Goal: Task Accomplishment & Management: Use online tool/utility

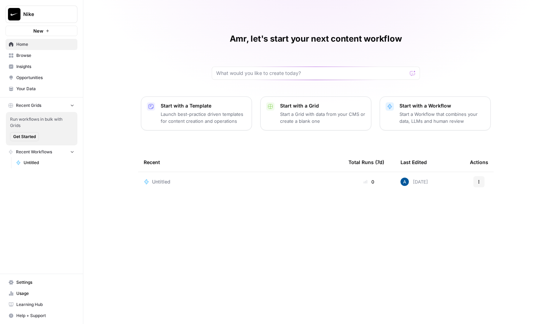
click at [186, 183] on div "Untitled" at bounding box center [241, 181] width 194 height 7
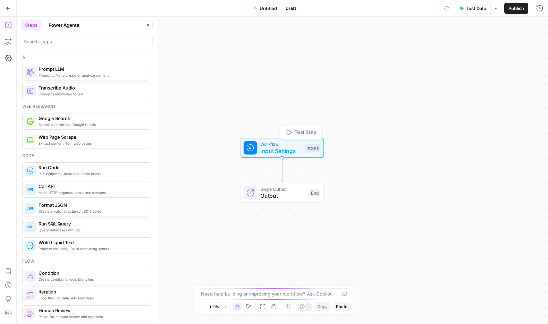
click at [273, 151] on span "Input Settings" at bounding box center [280, 151] width 41 height 8
drag, startPoint x: 296, startPoint y: 81, endPoint x: 278, endPoint y: 83, distance: 17.4
click at [279, 82] on div "Workflow Input Settings Inputs Single Output Output End" at bounding box center [282, 170] width 531 height 307
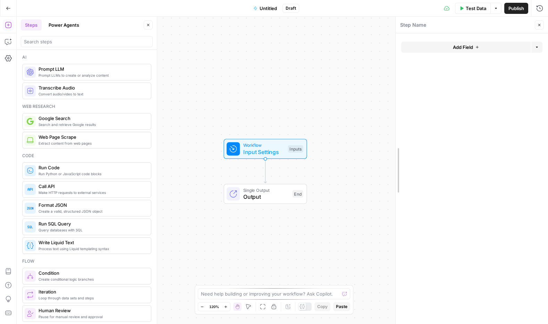
drag, startPoint x: 347, startPoint y: 87, endPoint x: 398, endPoint y: 87, distance: 51.7
click at [461, 10] on icon "button" at bounding box center [462, 8] width 3 height 4
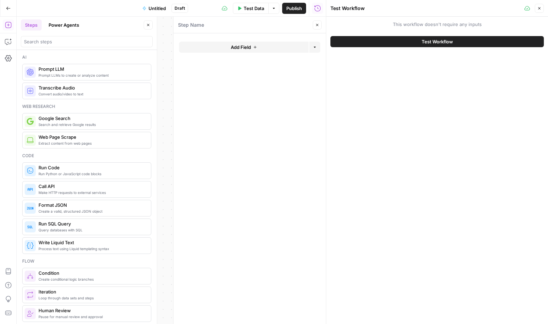
click at [321, 26] on button "Close" at bounding box center [317, 24] width 9 height 9
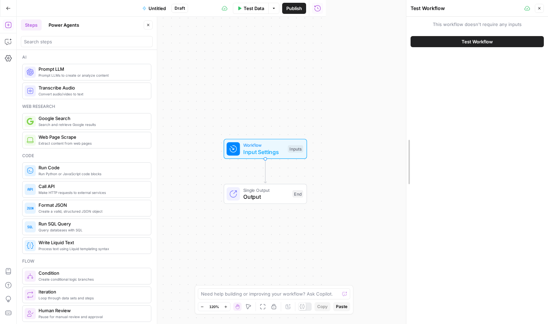
drag, startPoint x: 327, startPoint y: 38, endPoint x: 413, endPoint y: 39, distance: 86.8
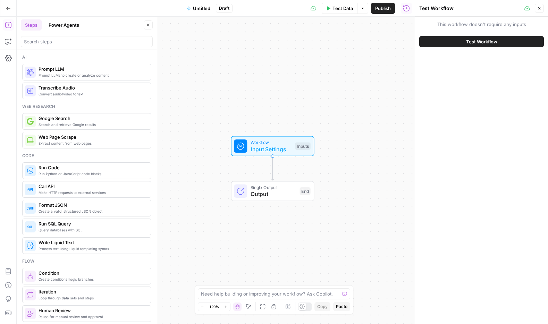
drag, startPoint x: 306, startPoint y: 104, endPoint x: 315, endPoint y: 100, distance: 9.2
click at [315, 100] on div "Workflow Input Settings Inputs Single Output Output End" at bounding box center [216, 170] width 398 height 307
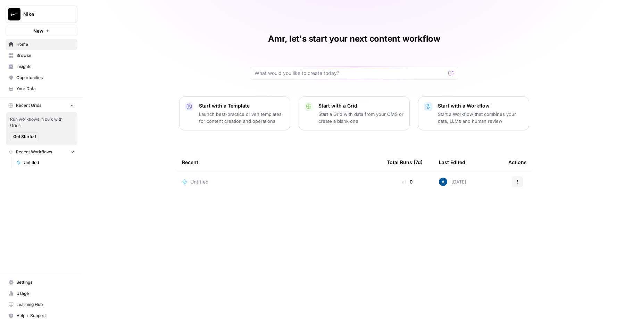
click at [37, 61] on link "Insights" at bounding box center [42, 66] width 72 height 11
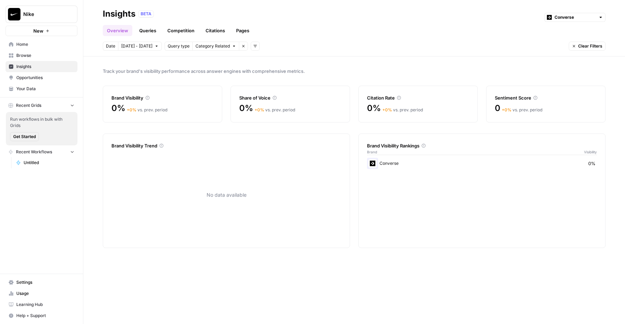
click at [154, 32] on link "Queries" at bounding box center [147, 30] width 25 height 11
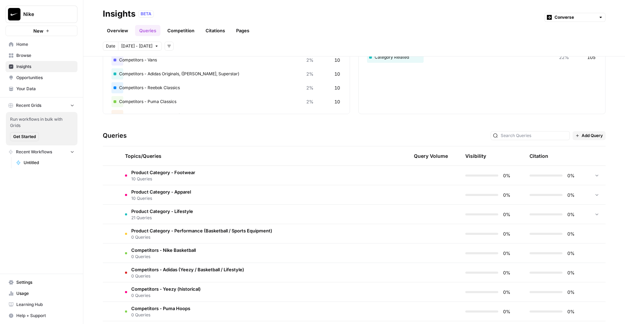
scroll to position [118, 0]
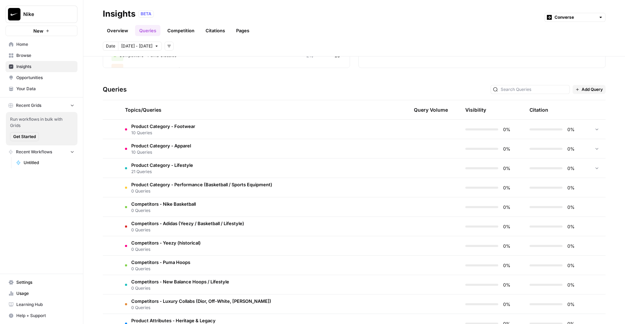
click at [169, 135] on span "10 Queries" at bounding box center [163, 133] width 64 height 6
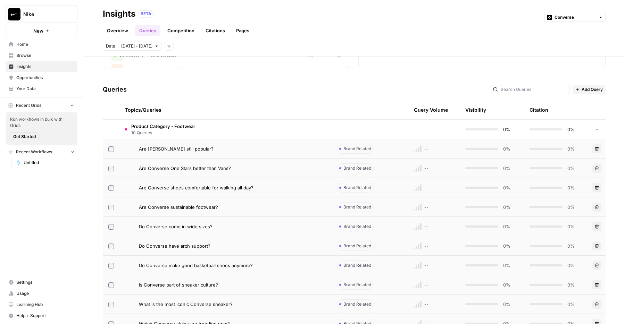
click at [169, 135] on span "10 Queries" at bounding box center [163, 133] width 64 height 6
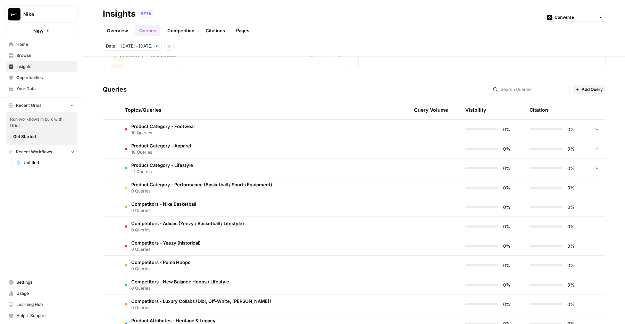
scroll to position [268, 0]
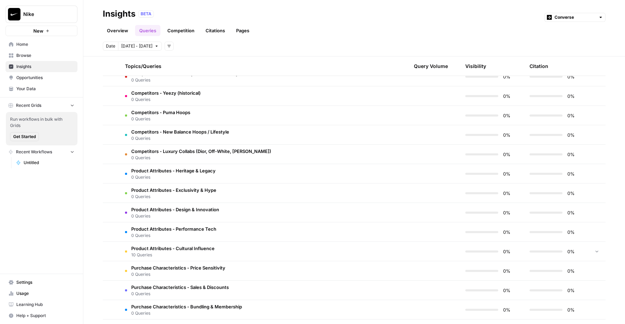
click at [171, 197] on span "0 Queries" at bounding box center [173, 197] width 85 height 6
click at [182, 198] on span "0 Queries" at bounding box center [173, 197] width 85 height 6
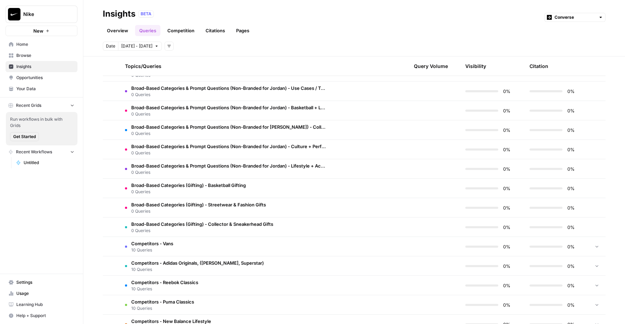
scroll to position [877, 0]
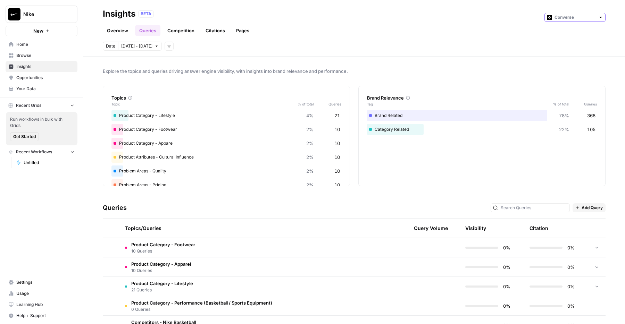
click at [584, 20] on input "text" at bounding box center [574, 17] width 41 height 7
click at [565, 50] on span "Jordan" at bounding box center [577, 52] width 39 height 7
type input "Jordan"
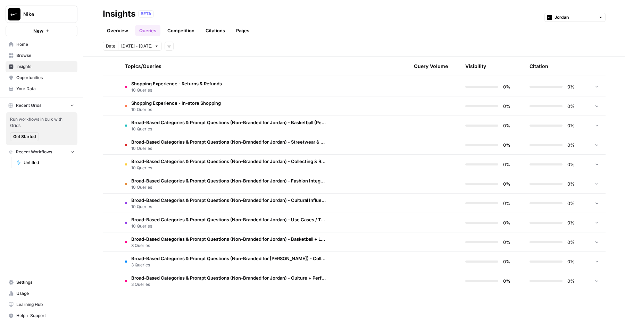
scroll to position [780, 0]
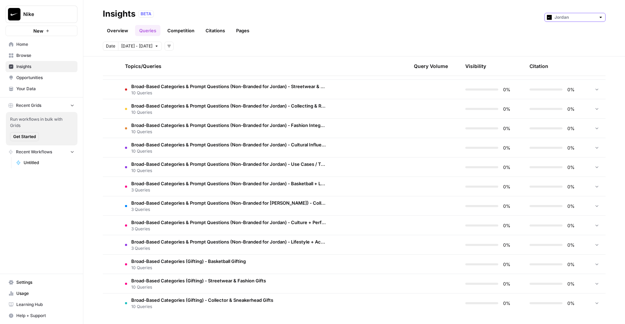
click at [562, 20] on input "text" at bounding box center [574, 17] width 41 height 7
click at [556, 41] on div "Converse" at bounding box center [574, 42] width 49 height 7
type input "Converse"
click at [559, 16] on input "text" at bounding box center [574, 17] width 41 height 7
click at [561, 32] on span "Nike" at bounding box center [577, 32] width 39 height 7
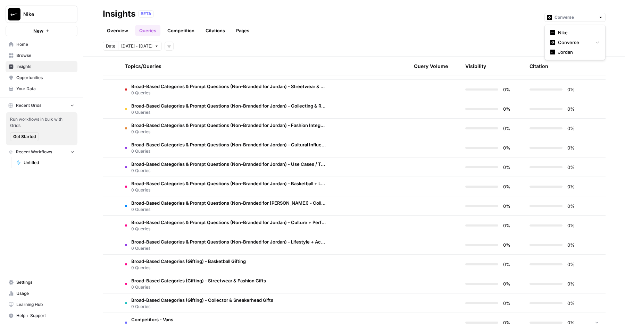
type input "Nike"
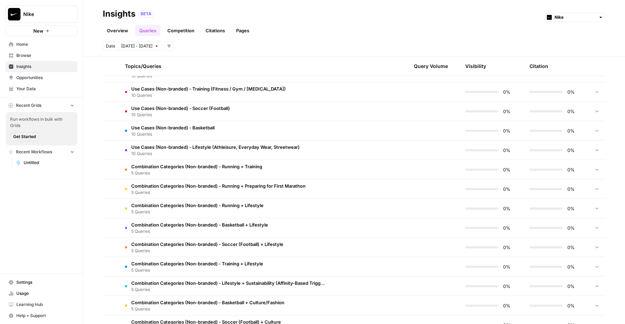
scroll to position [1091, 0]
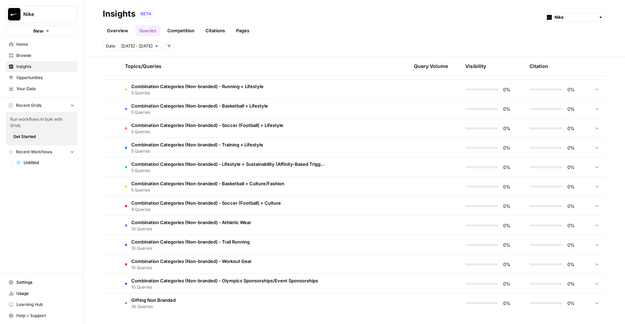
click at [197, 305] on td "GIfting Non Branded 30 Queries" at bounding box center [225, 303] width 212 height 19
click at [190, 305] on td "GIfting Non Branded 30 Queries" at bounding box center [225, 303] width 212 height 19
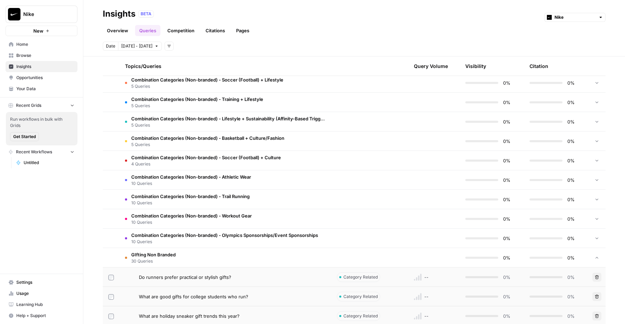
scroll to position [1196, 0]
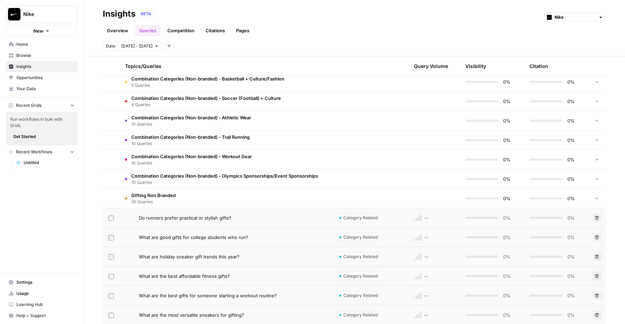
click at [111, 240] on td at bounding box center [111, 237] width 17 height 19
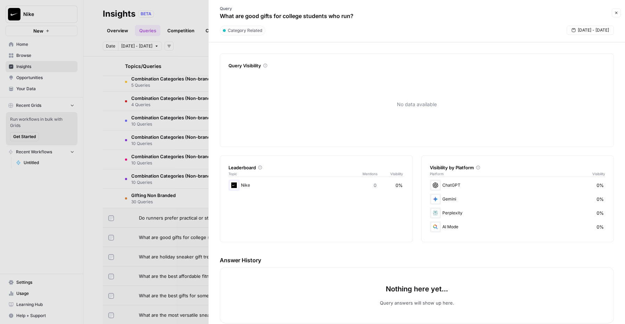
click at [111, 238] on div at bounding box center [312, 162] width 625 height 324
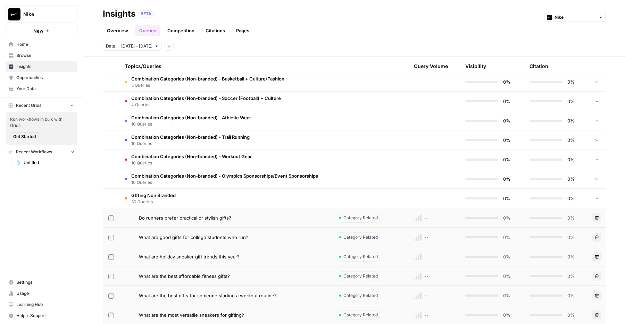
click at [121, 219] on td "Do runners prefer practical or stylish gifts?" at bounding box center [225, 217] width 212 height 19
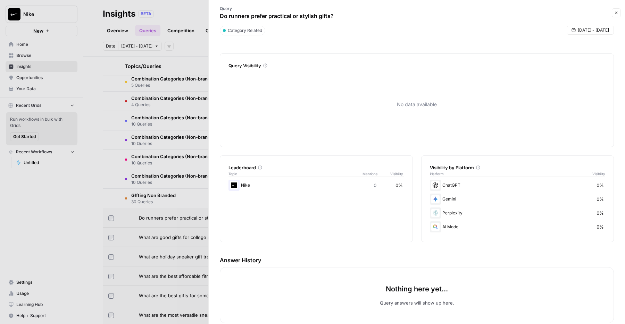
click at [129, 219] on div at bounding box center [312, 162] width 625 height 324
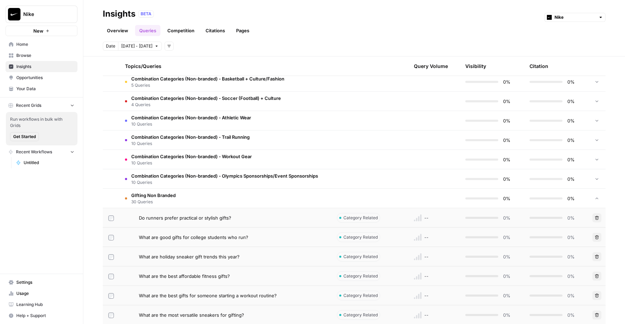
click at [125, 196] on div "GIfting Non Branded 30 Queries" at bounding box center [150, 198] width 51 height 13
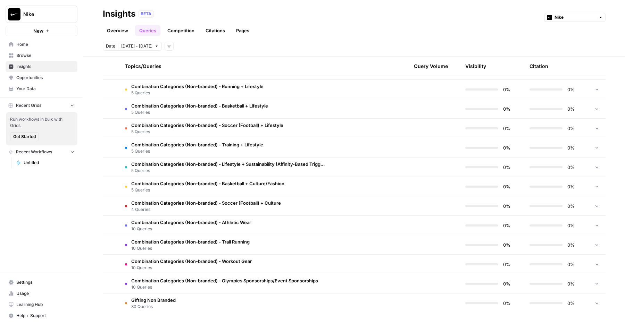
click at [307, 216] on tr "Combination Categories (Non-branded) - Athletic Wear 10 Queries 0% 0%" at bounding box center [354, 225] width 502 height 19
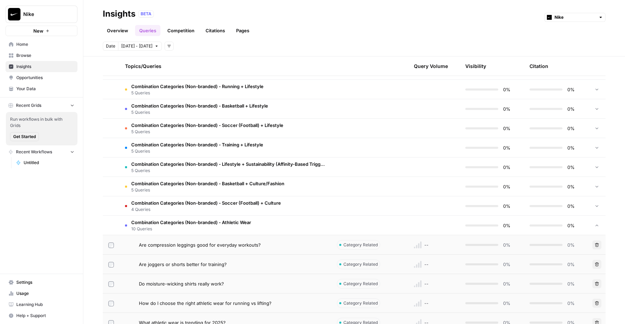
click at [316, 219] on td "Combination Categories (Non-branded) - Athletic Wear 10 Queries" at bounding box center [225, 225] width 212 height 19
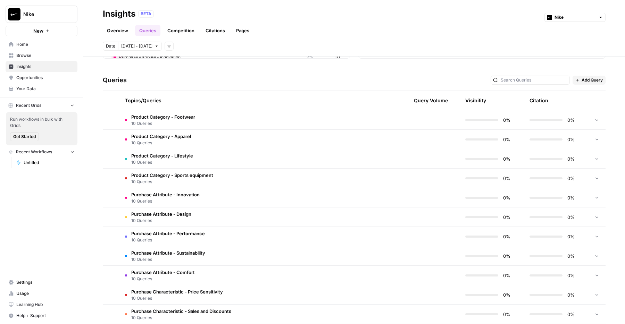
scroll to position [0, 0]
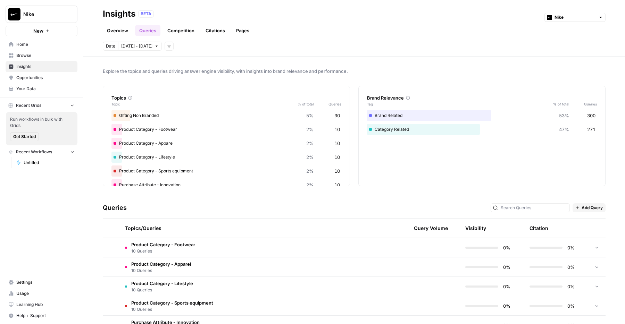
click at [334, 170] on span "10" at bounding box center [337, 171] width 6 height 7
click at [558, 17] on input "text" at bounding box center [574, 17] width 41 height 7
click at [560, 41] on span "Converse" at bounding box center [577, 42] width 39 height 7
type input "Converse"
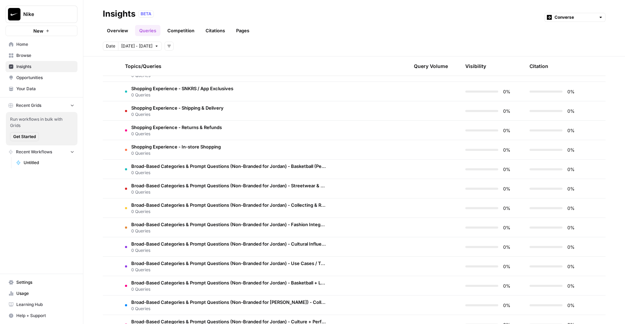
scroll to position [679, 0]
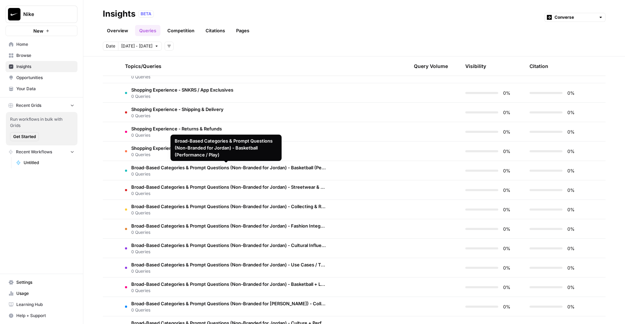
click at [212, 146] on div "Broad-Based Categories & Prompt Questions (Non-Branded for Jordan) - Basketball…" at bounding box center [226, 147] width 103 height 21
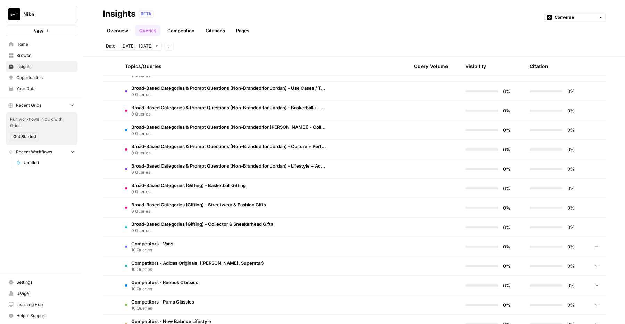
scroll to position [740, 0]
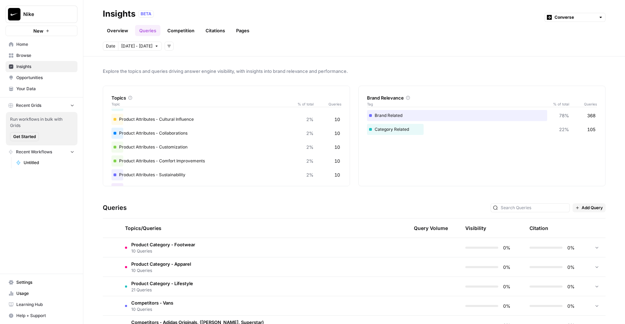
click at [569, 6] on header "Insights BETA Converse Overview Queries Competition Citations Pages Date [DATE]…" at bounding box center [353, 28] width 541 height 57
click at [573, 16] on input "text" at bounding box center [574, 17] width 41 height 7
click at [574, 35] on span "Nike" at bounding box center [577, 32] width 39 height 7
type input "Nike"
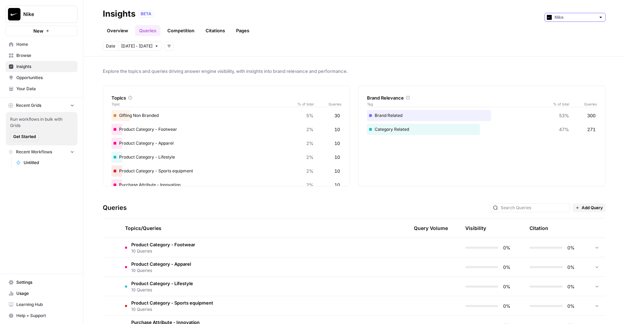
click at [566, 19] on input "text" at bounding box center [574, 17] width 41 height 7
click at [568, 52] on span "Jordan" at bounding box center [577, 52] width 39 height 7
type input "Jordan"
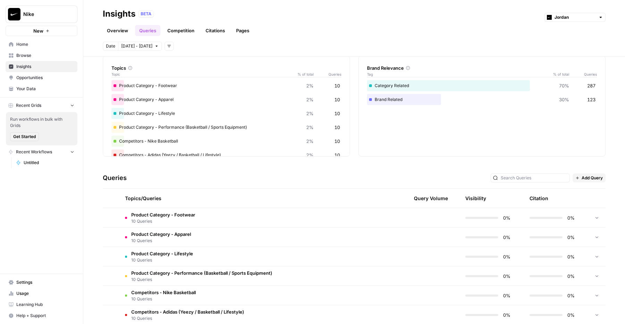
scroll to position [37, 0]
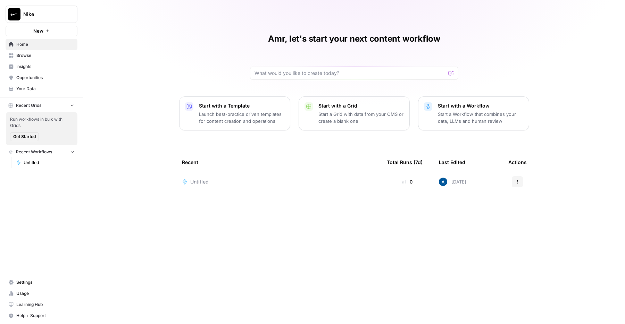
click at [45, 10] on button "Nike" at bounding box center [42, 14] width 72 height 17
click at [79, 122] on nav "Recent Grids Run workflows in bulk with Grids Get Started" at bounding box center [41, 123] width 83 height 47
click at [515, 183] on icon "button" at bounding box center [517, 182] width 4 height 4
click at [522, 210] on button "Delete" at bounding box center [550, 214] width 71 height 10
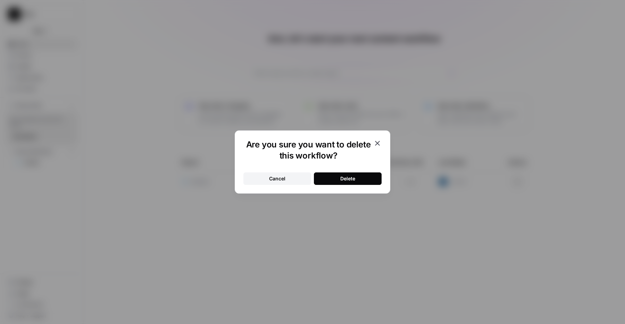
click at [350, 179] on div "Delete" at bounding box center [347, 178] width 15 height 7
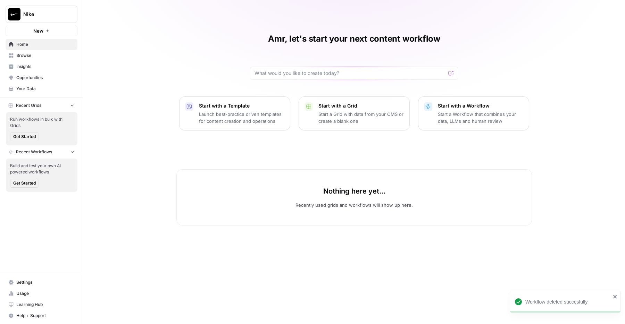
click at [20, 92] on span "Your Data" at bounding box center [45, 89] width 58 height 6
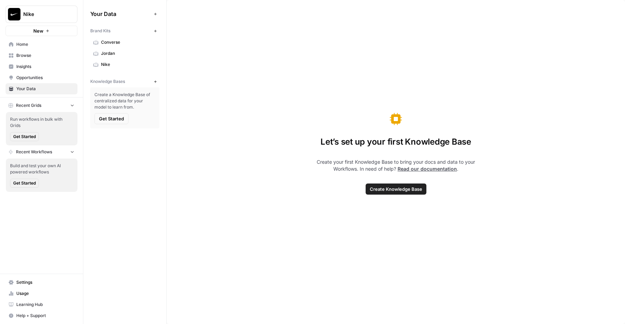
click at [386, 187] on span "Create Knowledge Base" at bounding box center [396, 189] width 52 height 7
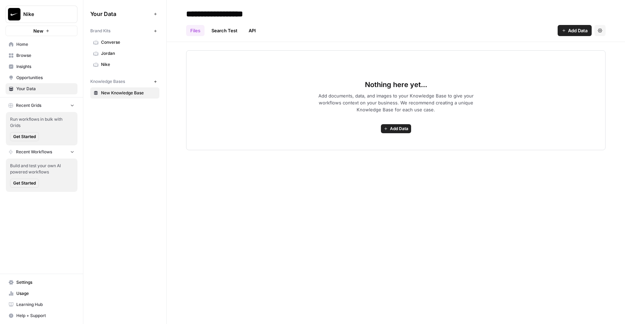
click at [218, 21] on div "Files Search Test API Add Data Settings" at bounding box center [395, 27] width 419 height 17
click at [219, 16] on input "**********" at bounding box center [238, 14] width 111 height 14
type input "*"
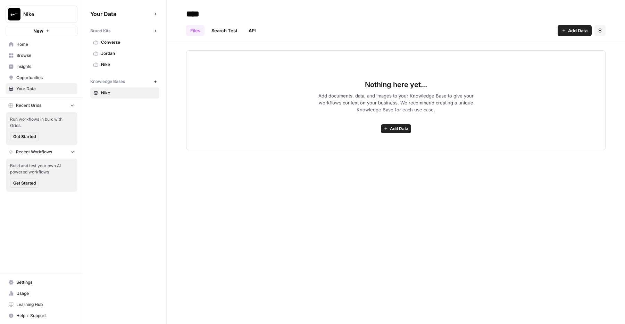
click at [187, 12] on input "****" at bounding box center [238, 14] width 111 height 14
type input "******"
click at [568, 36] on header "****** Files Search Test API Add Data Settings" at bounding box center [396, 21] width 458 height 42
click at [571, 30] on span "Add Data" at bounding box center [577, 30] width 19 height 7
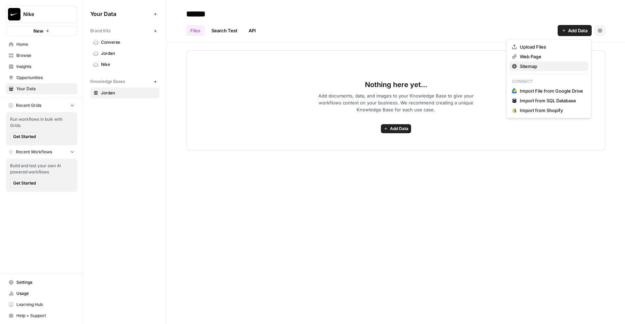
click at [522, 64] on span "Sitemap" at bounding box center [551, 66] width 63 height 7
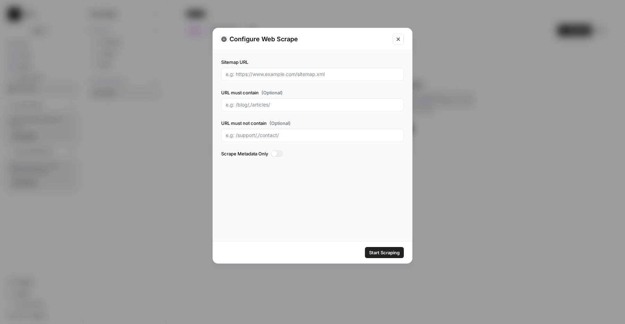
click at [290, 78] on div at bounding box center [312, 74] width 183 height 13
paste input "https://www.nike.com/jordan"
type input "https://www.nike.com/jordan"
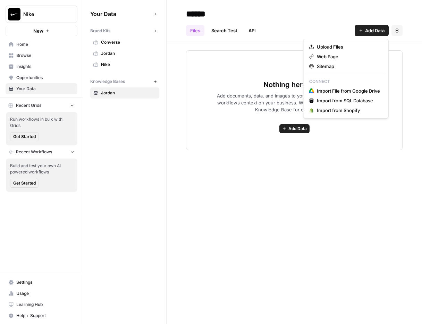
click at [365, 34] on span "Add Data" at bounding box center [374, 30] width 19 height 7
click at [413, 226] on div "****** Files Search Test API Add Data Settings Nothing here yet... Add document…" at bounding box center [294, 162] width 255 height 324
click at [222, 200] on div "****** Files Search Test API Add Data Settings Nothing here yet... Add document…" at bounding box center [294, 162] width 255 height 324
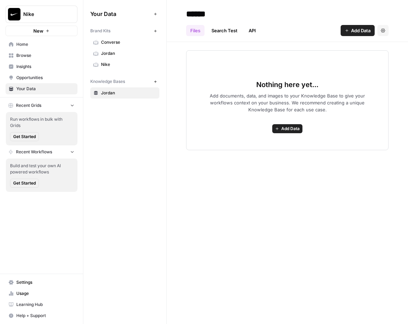
click at [320, 193] on div "****** Files Search Test API Add Data Settings Nothing here yet... Add document…" at bounding box center [287, 162] width 241 height 324
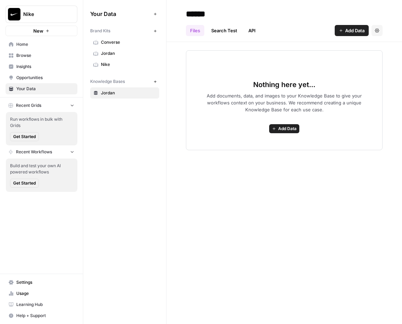
click at [367, 240] on div "****** Files Search Test API Add Data Settings Nothing here yet... Add document…" at bounding box center [285, 162] width 236 height 324
click at [354, 217] on div "****** Files Search Test API Add Data Settings Nothing here yet... Add document…" at bounding box center [285, 162] width 237 height 324
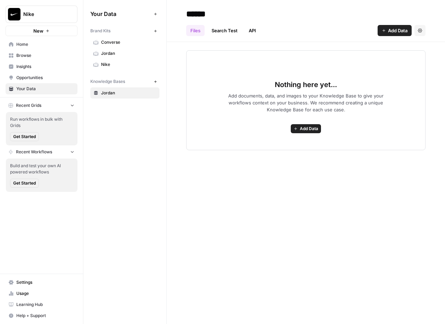
click at [107, 247] on div "Your Data Add Data Brand Kits New Converse Jordan Nike Knowledge Bases New Jord…" at bounding box center [124, 162] width 83 height 324
click at [254, 197] on div "****** Files Search Test API Add Data Settings Nothing here yet... Add document…" at bounding box center [306, 162] width 278 height 324
click at [72, 106] on icon "button" at bounding box center [72, 106] width 3 height 2
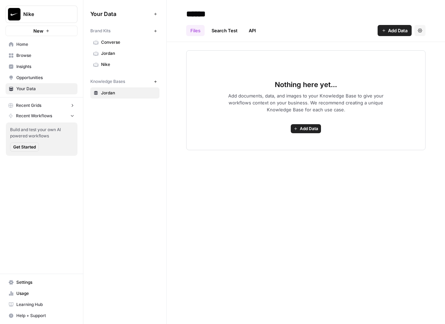
click at [67, 120] on button "Recent Workflows" at bounding box center [42, 116] width 72 height 10
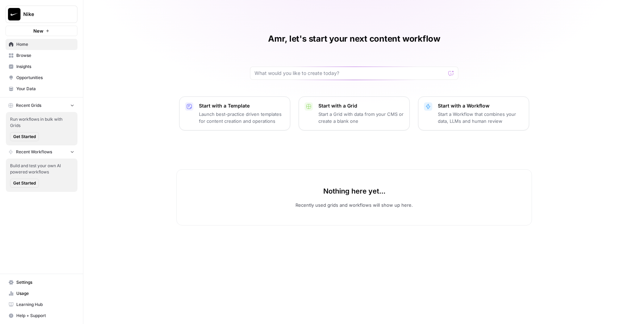
click at [352, 112] on p "Start a Grid with data from your CMS or create a blank one" at bounding box center [360, 118] width 85 height 14
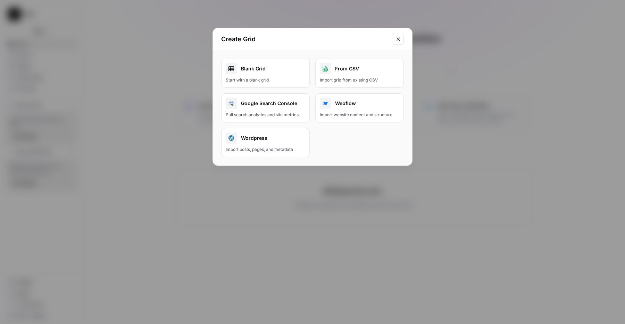
click at [276, 70] on div "Blank Grid" at bounding box center [265, 68] width 79 height 11
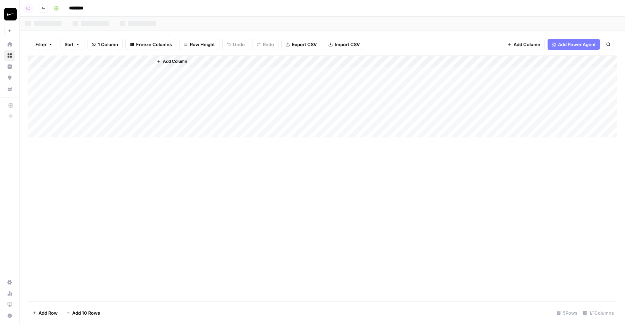
click at [110, 70] on div "Add Column" at bounding box center [322, 97] width 588 height 82
click at [128, 62] on div "Add Column" at bounding box center [322, 97] width 588 height 82
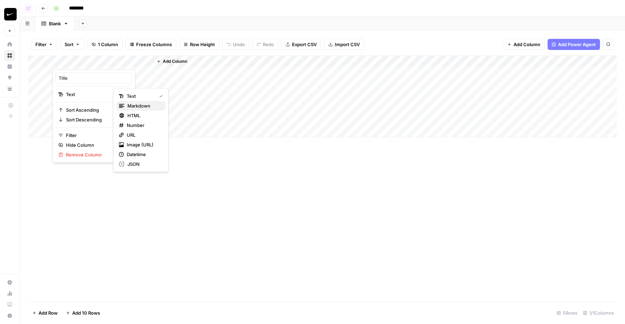
click at [141, 107] on span "Markdown" at bounding box center [143, 105] width 33 height 7
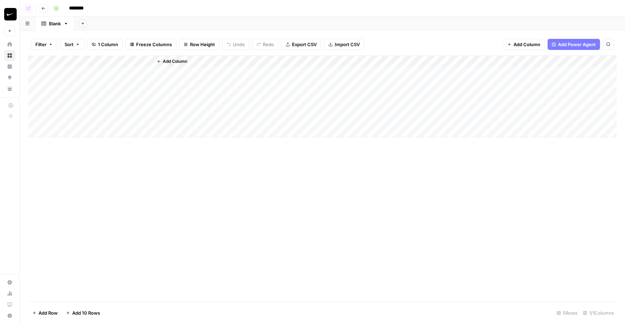
click at [118, 77] on div "Add Column" at bounding box center [322, 97] width 588 height 82
click at [121, 94] on div "Add Column" at bounding box center [322, 97] width 588 height 82
click at [119, 74] on div "Add Column" at bounding box center [322, 97] width 588 height 82
click at [114, 64] on div "Add Column" at bounding box center [322, 97] width 588 height 82
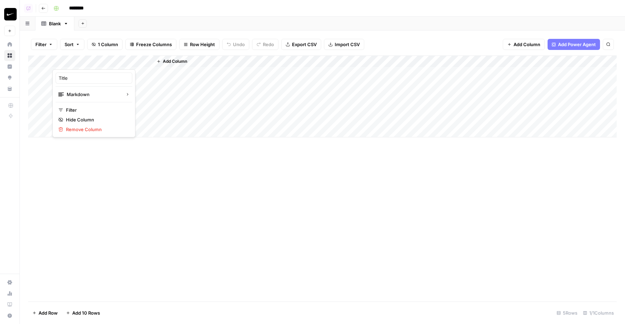
click at [132, 78] on div "Add Column" at bounding box center [322, 97] width 588 height 82
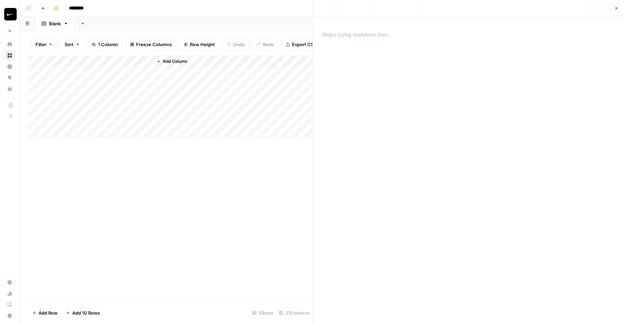
click at [378, 65] on div at bounding box center [468, 170] width 301 height 307
click at [363, 41] on div at bounding box center [468, 35] width 301 height 15
drag, startPoint x: 378, startPoint y: 37, endPoint x: 341, endPoint y: 36, distance: 36.5
click at [341, 36] on p "**********" at bounding box center [468, 35] width 293 height 9
click at [349, 45] on button "Edit with AI" at bounding box center [359, 47] width 34 height 9
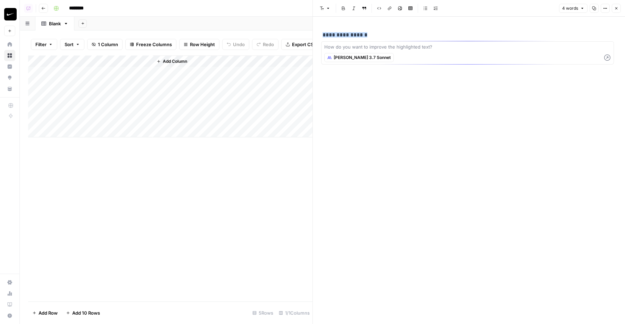
click at [344, 56] on span "[PERSON_NAME] 3.7 Sonnet" at bounding box center [361, 57] width 57 height 6
click at [396, 56] on button "Nike" at bounding box center [407, 57] width 22 height 9
click at [349, 57] on span "[PERSON_NAME] 3.7 Sonnet" at bounding box center [361, 57] width 57 height 6
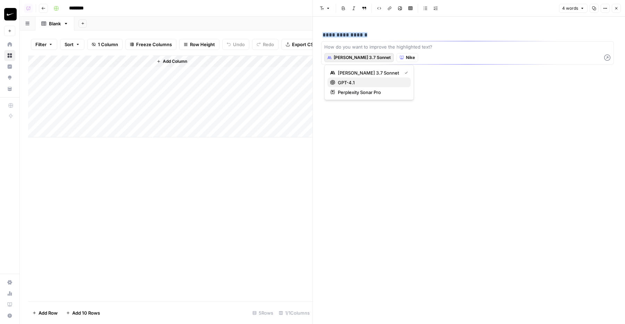
click at [363, 83] on span "GPT-4.1" at bounding box center [371, 82] width 67 height 7
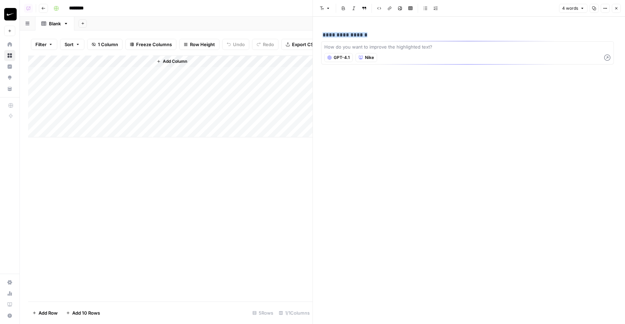
click at [367, 56] on span "Nike" at bounding box center [369, 57] width 9 height 6
click at [366, 49] on textarea at bounding box center [467, 46] width 286 height 7
drag, startPoint x: 377, startPoint y: 48, endPoint x: 426, endPoint y: 48, distance: 49.3
click at [426, 48] on textarea "Please make this more in brand my" at bounding box center [467, 46] width 286 height 7
type textarea "Please make this more targeted towards our ICP"
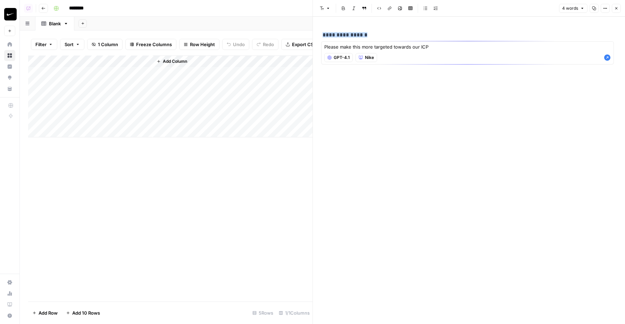
click at [365, 54] on button "Nike" at bounding box center [366, 57] width 22 height 9
click at [345, 37] on p "**********" at bounding box center [468, 35] width 293 height 9
click at [348, 36] on p "**********" at bounding box center [468, 35] width 293 height 9
click at [350, 36] on p "**********" at bounding box center [468, 35] width 293 height 9
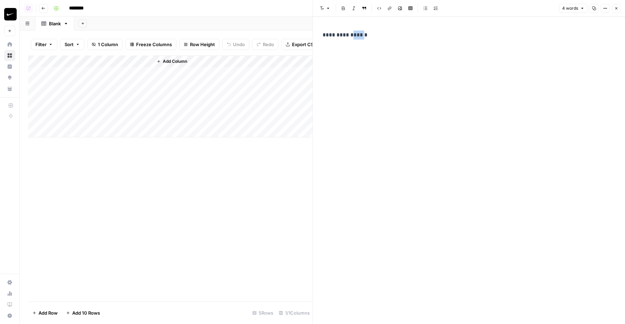
click at [350, 36] on p "**********" at bounding box center [468, 35] width 293 height 9
click at [355, 34] on p "**********" at bounding box center [468, 35] width 293 height 9
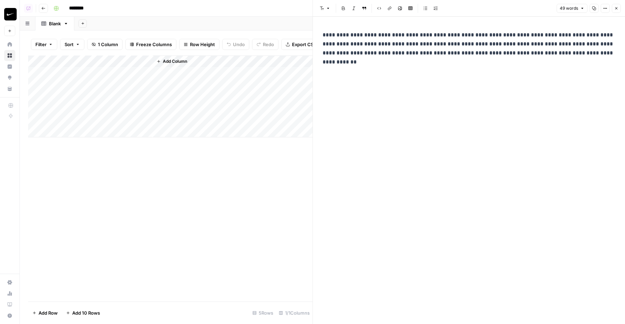
click at [351, 41] on p "**********" at bounding box center [468, 44] width 293 height 27
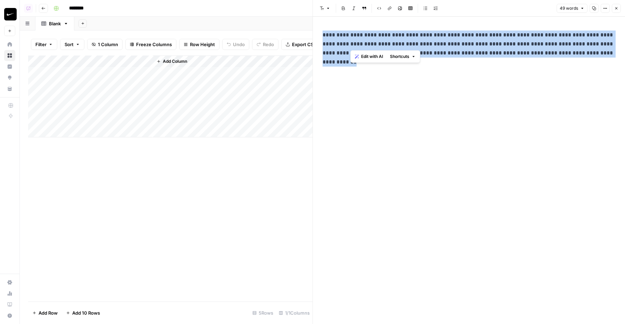
click at [351, 41] on p "**********" at bounding box center [468, 44] width 293 height 27
click at [343, 65] on span "Edit with AI" at bounding box center [344, 65] width 22 height 6
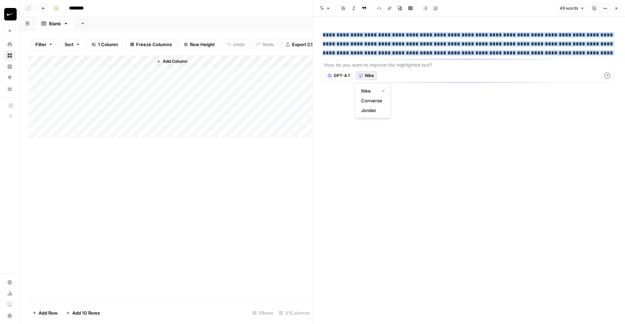
click at [365, 71] on button "Nike" at bounding box center [366, 75] width 22 height 9
click at [348, 66] on textarea at bounding box center [467, 64] width 286 height 7
type textarea "Make this more on-brand!"
click at [367, 76] on span "Nike" at bounding box center [369, 76] width 9 height 6
click at [333, 70] on div "GPT-4.1 Nike" at bounding box center [467, 75] width 286 height 13
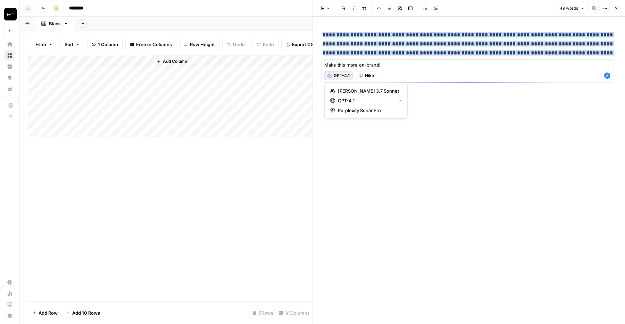
click at [337, 76] on span "GPT-4.1" at bounding box center [341, 76] width 16 height 6
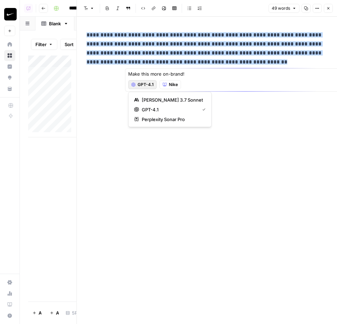
click at [148, 165] on div "**********" at bounding box center [206, 170] width 249 height 307
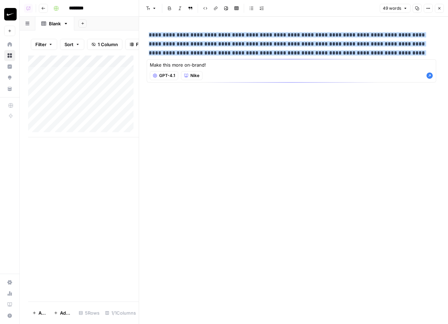
click at [293, 208] on div "**********" at bounding box center [294, 170] width 298 height 307
click at [309, 254] on div "**********" at bounding box center [294, 170] width 298 height 307
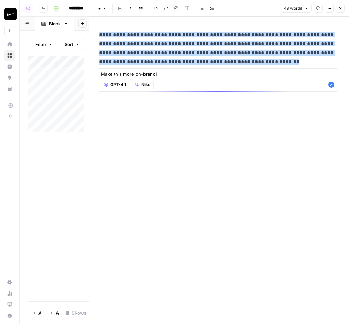
click at [266, 203] on div "**********" at bounding box center [219, 170] width 249 height 307
click at [295, 209] on div "**********" at bounding box center [219, 170] width 249 height 307
